Goal: Check status: Check status

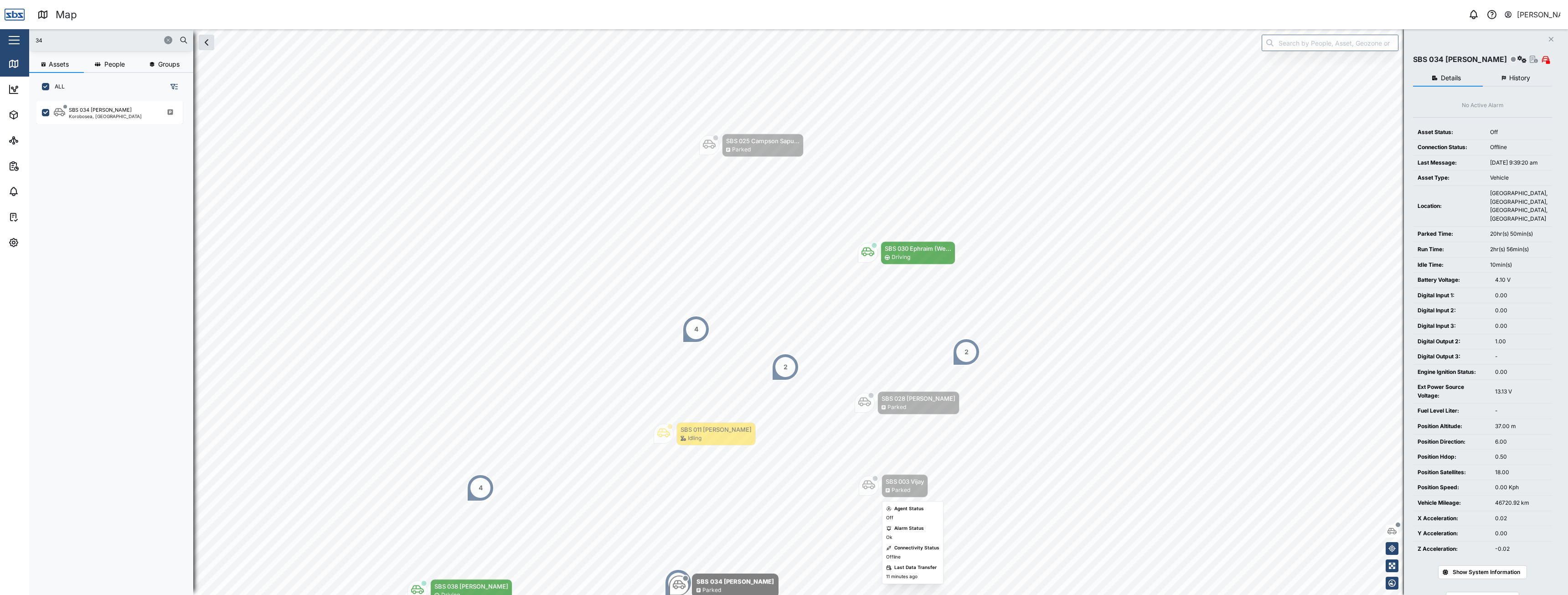
click at [881, 479] on div "SBS 003 Vijay Parked" at bounding box center [894, 485] width 70 height 23
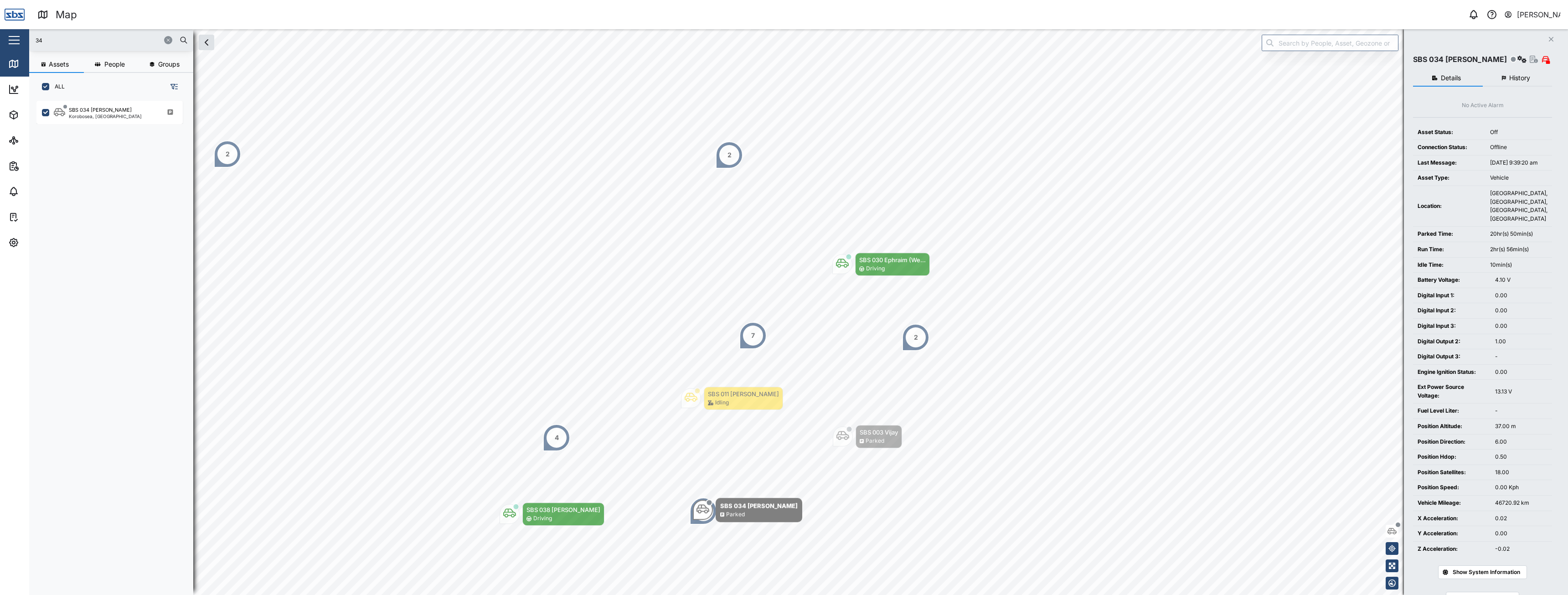
click at [1552, 40] on icon "Close" at bounding box center [1551, 39] width 6 height 7
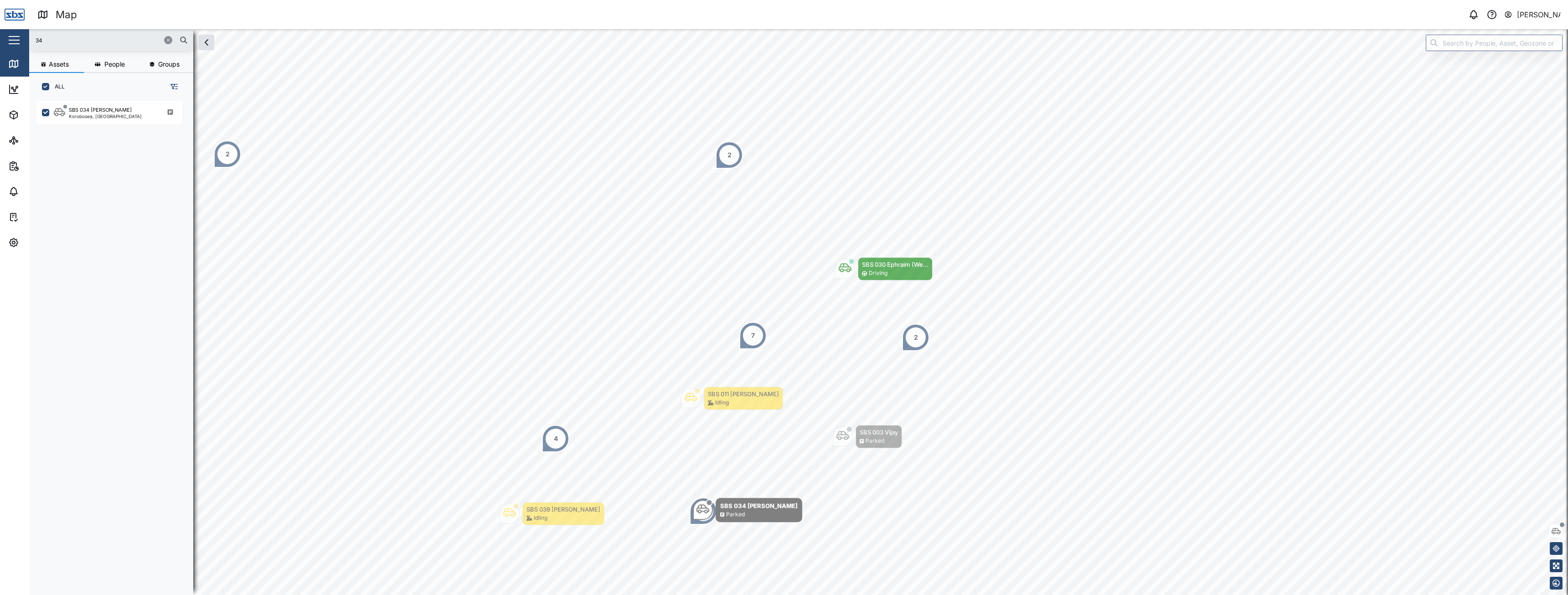
click at [166, 41] on icon "button" at bounding box center [168, 40] width 6 height 6
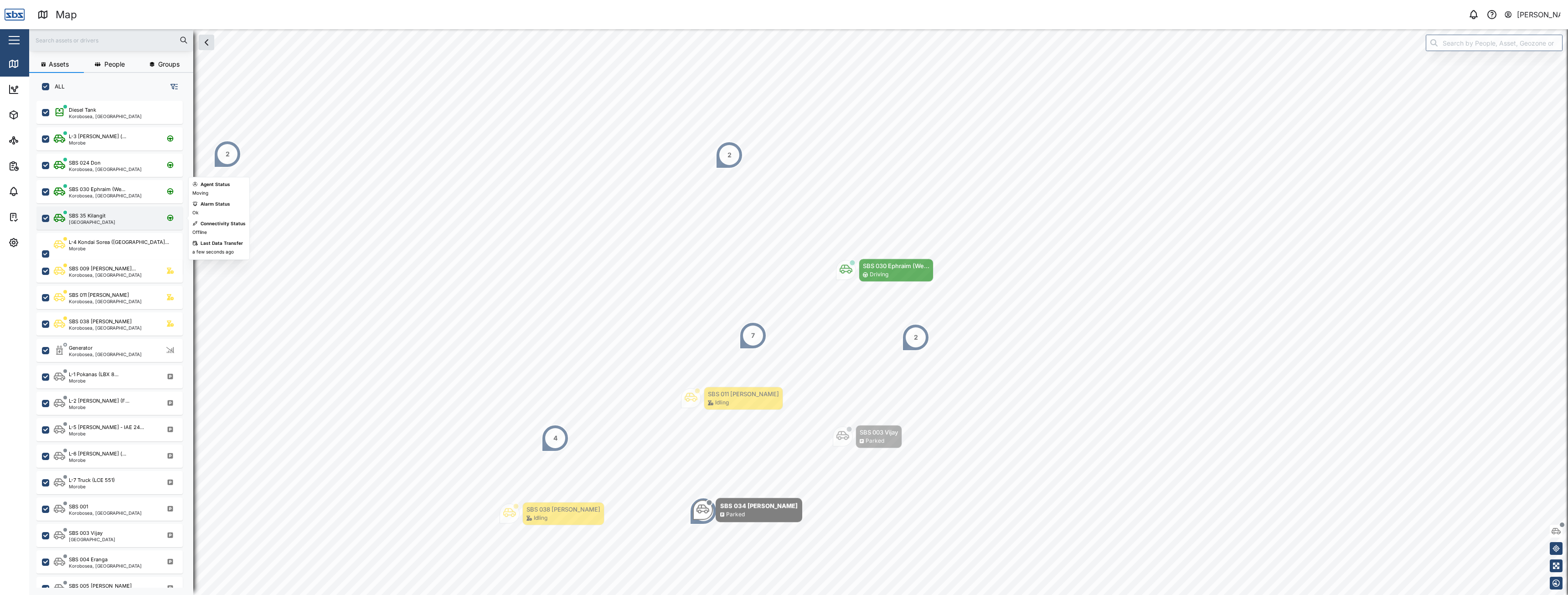
click at [103, 215] on div "SBS 35 Kilangit" at bounding box center [87, 216] width 37 height 7
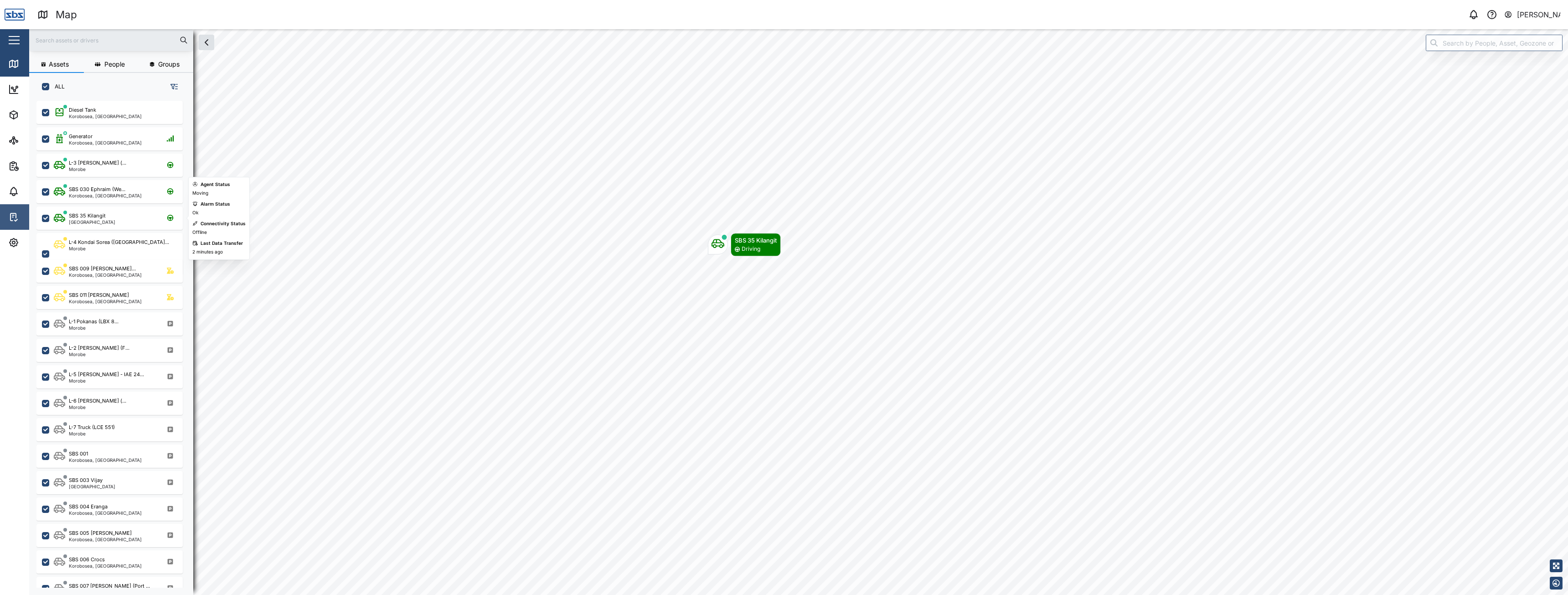
drag, startPoint x: 53, startPoint y: 221, endPoint x: 1, endPoint y: 220, distance: 52.0
click at [53, 221] on div "SBS 35 Kilangit Port Moresby" at bounding box center [110, 218] width 147 height 23
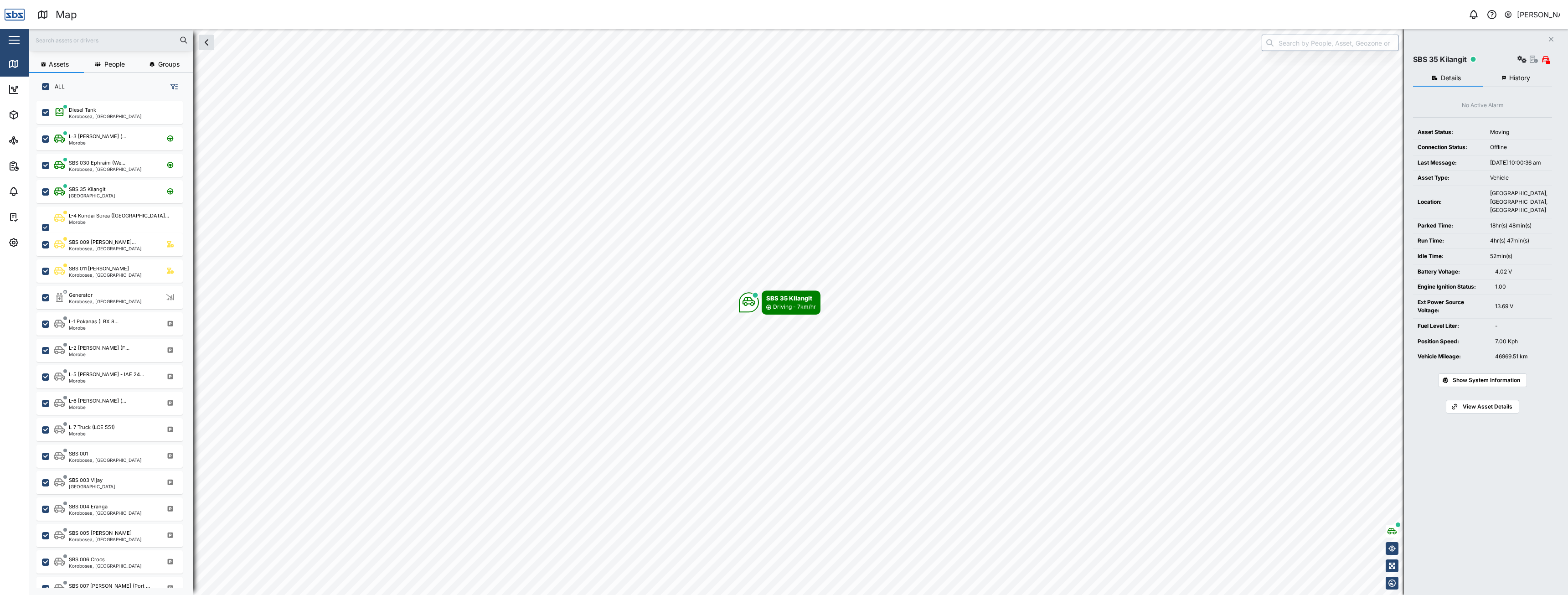
click at [1525, 81] on span "History" at bounding box center [1520, 78] width 21 height 6
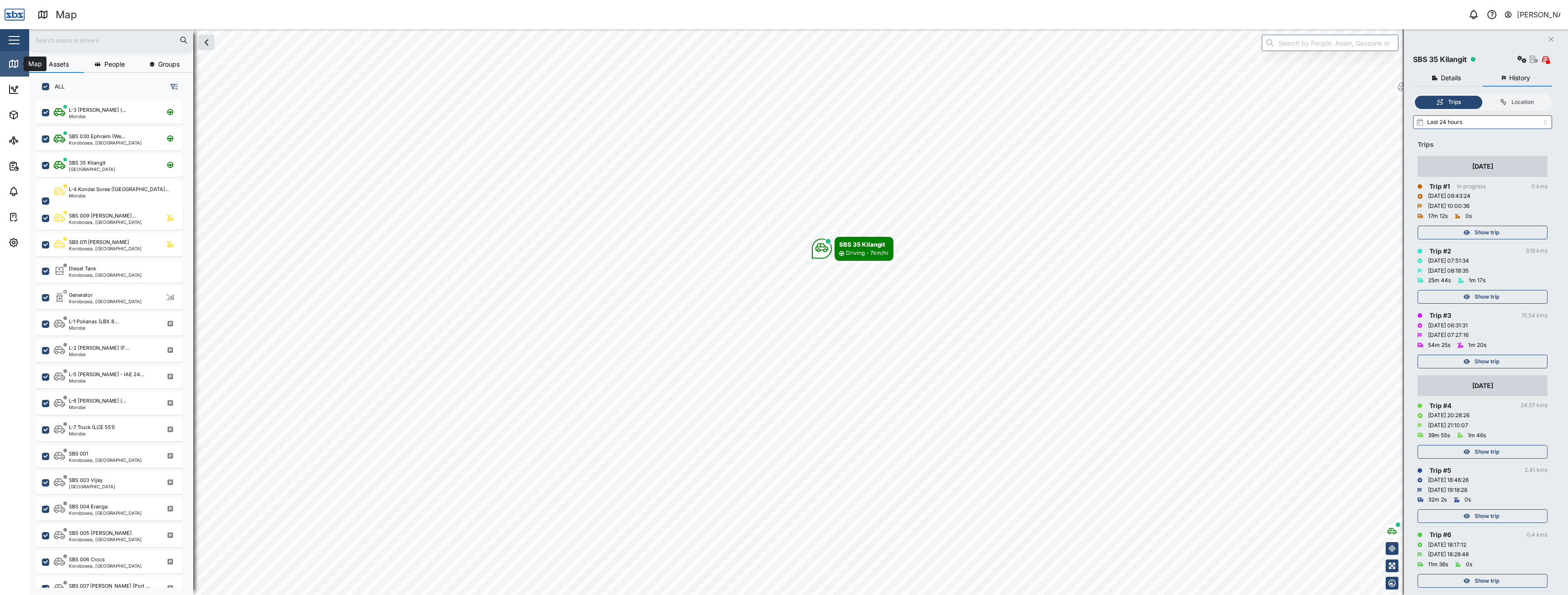
click at [13, 71] on link "Map" at bounding box center [59, 63] width 119 height 25
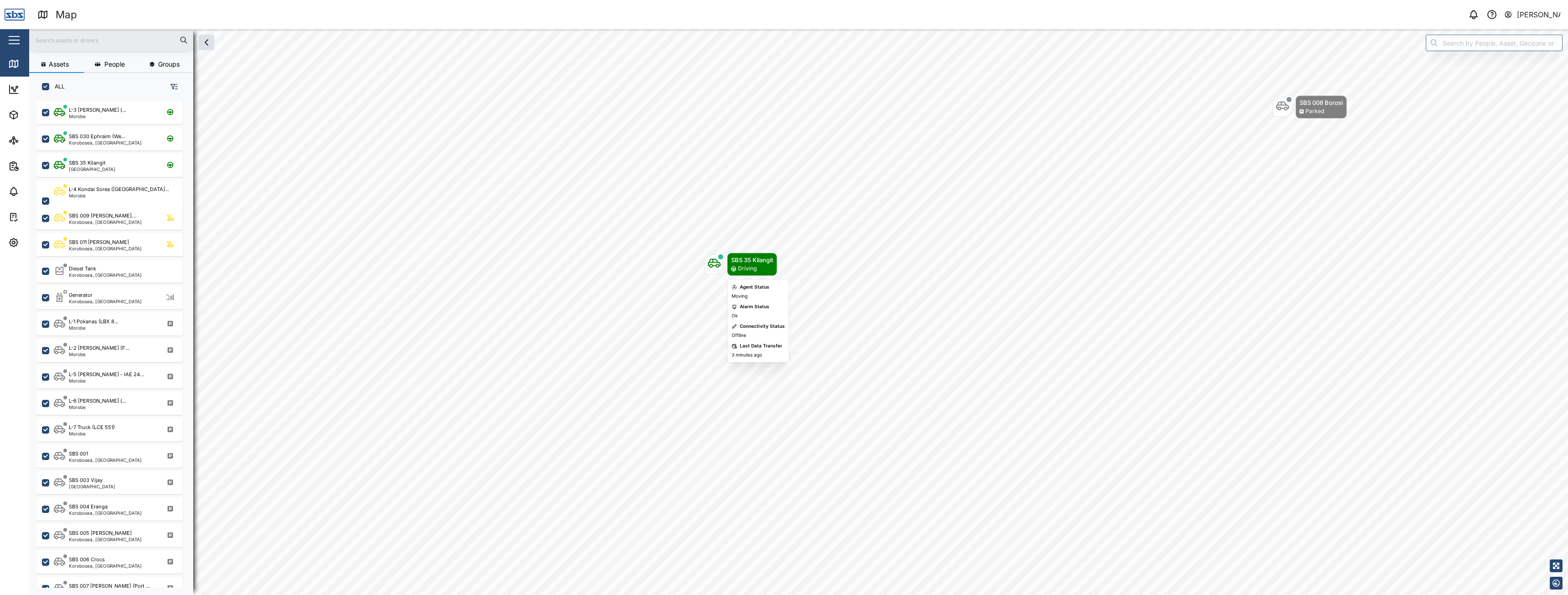
click at [710, 271] on div "Map marker" at bounding box center [714, 264] width 13 height 15
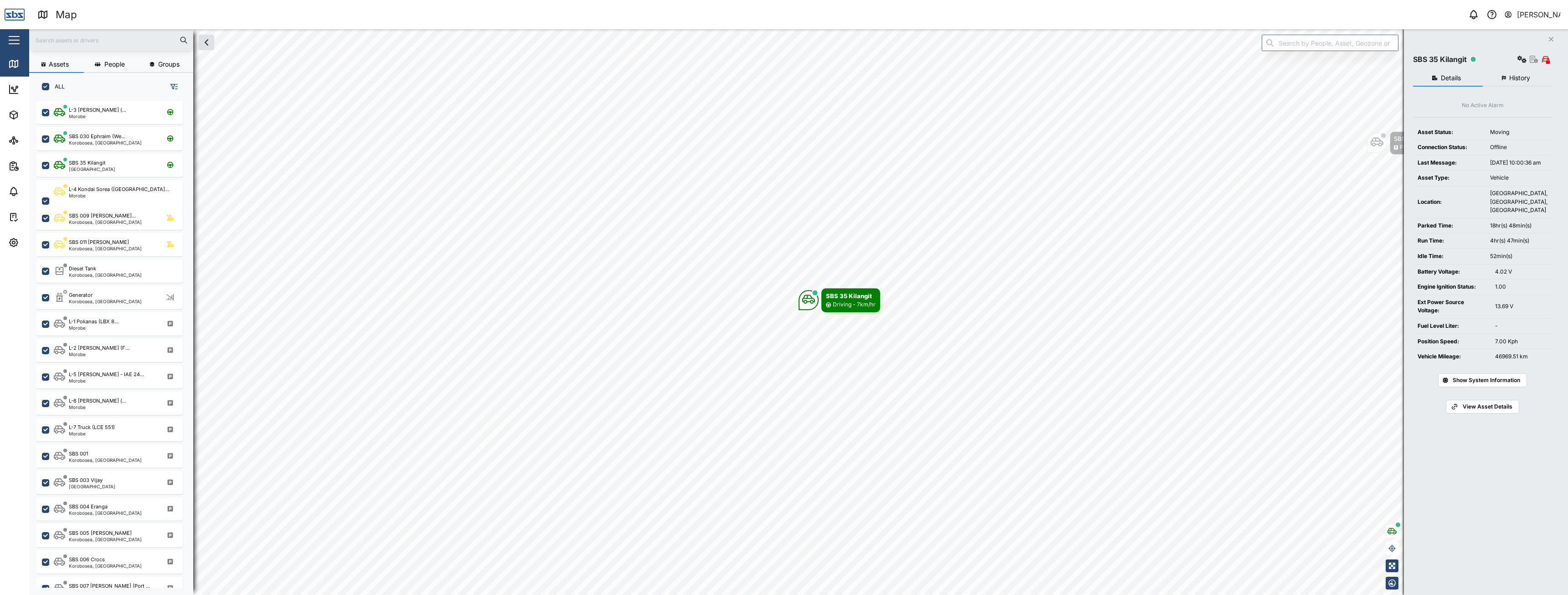
click at [1528, 78] on span "History" at bounding box center [1520, 78] width 21 height 6
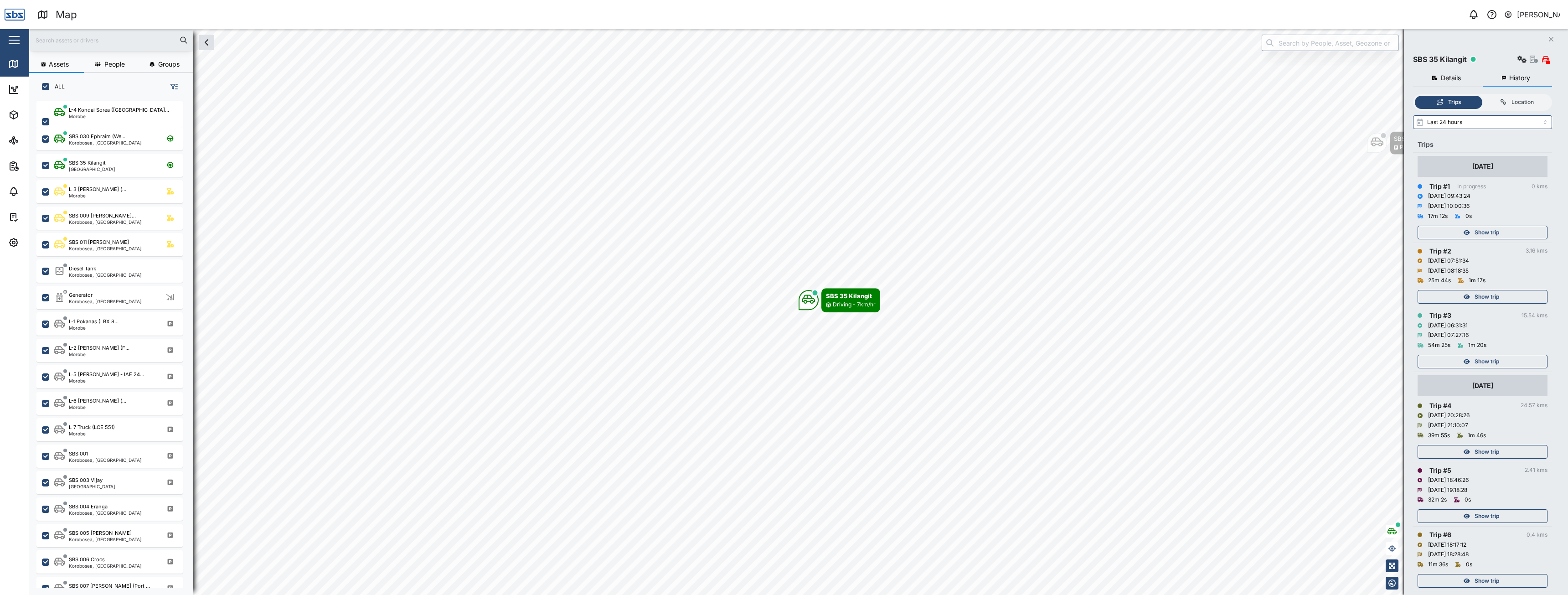
click at [1469, 234] on icon "button" at bounding box center [1467, 232] width 6 height 6
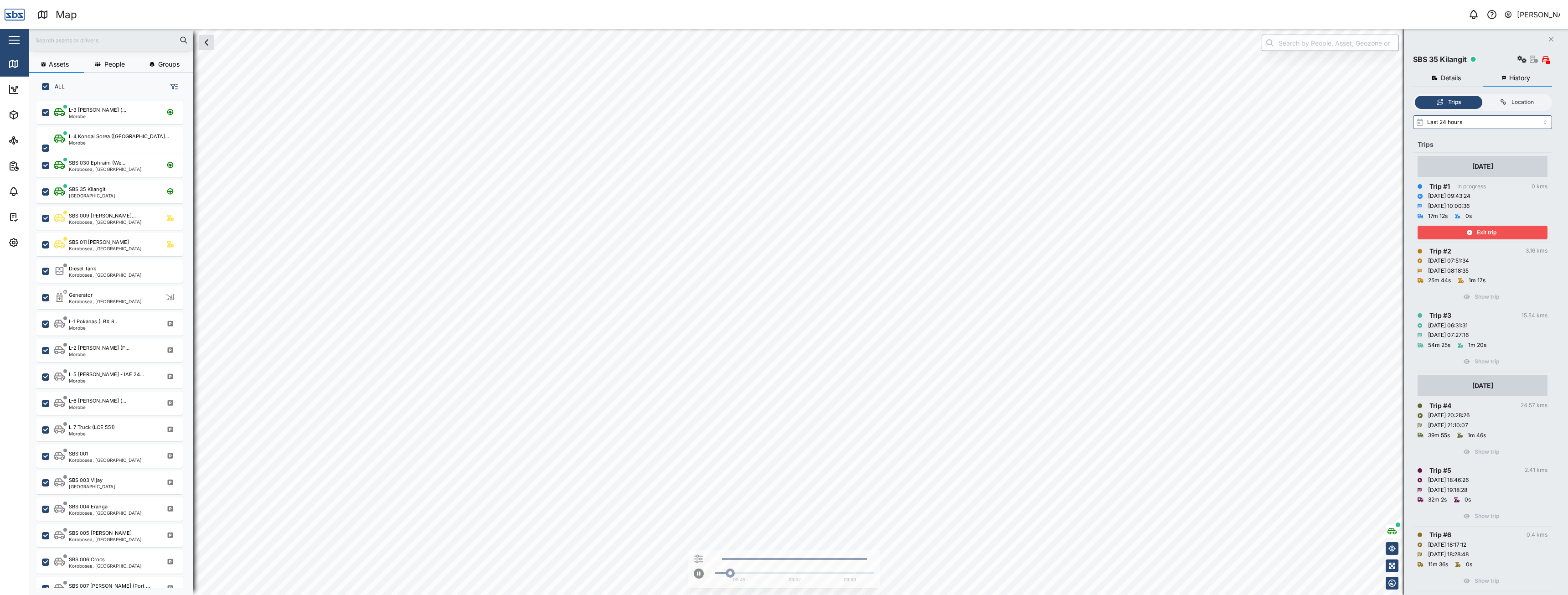
click at [1485, 236] on span "Exit trip" at bounding box center [1487, 232] width 20 height 13
